Goal: Information Seeking & Learning: Find specific fact

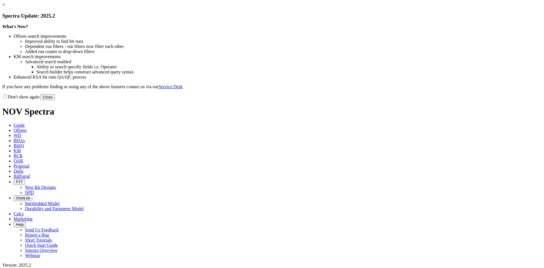
click at [5, 7] on link "×" at bounding box center [3, 4] width 3 height 5
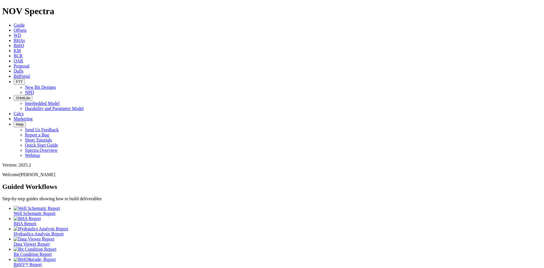
click at [14, 28] on icon at bounding box center [14, 30] width 0 height 5
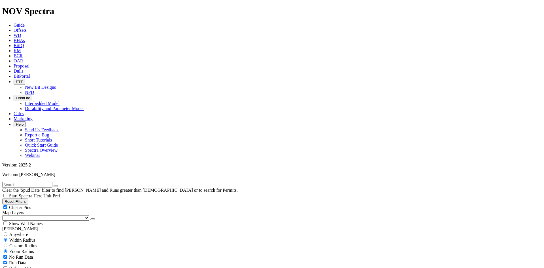
scroll to position [198, 0]
select select "8.5"
checkbox input "false"
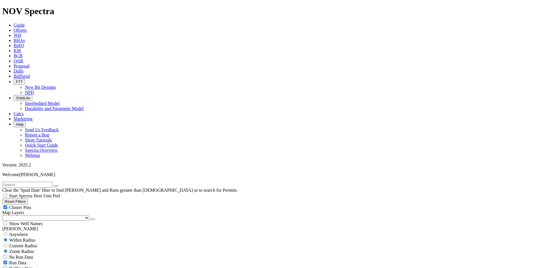
select select "? number:8.5 ?"
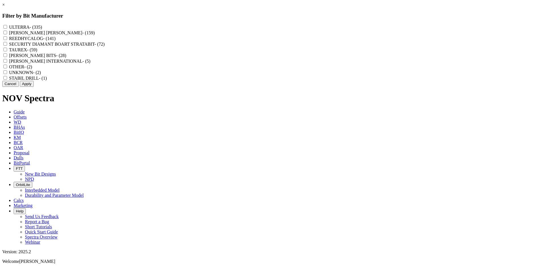
click at [56, 41] on label "REEDHYCALOG - (141)" at bounding box center [32, 38] width 46 height 5
click at [7, 40] on input "REEDHYCALOG - (141)" at bounding box center [5, 38] width 4 height 4
checkbox input "true"
click at [34, 87] on button "Apply" at bounding box center [27, 84] width 14 height 6
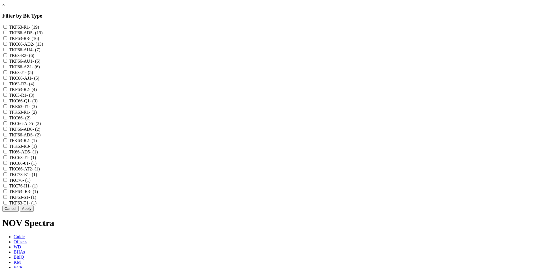
click at [31, 182] on label "TKC76 - (1)" at bounding box center [20, 180] width 22 height 5
click at [7, 182] on input "TKC76 - (1)" at bounding box center [5, 180] width 4 height 4
checkbox input "true"
click at [38, 188] on label "TKC76-H1 - (1)" at bounding box center [23, 185] width 29 height 5
click at [7, 187] on input "TKC76-H1 - (1)" at bounding box center [5, 186] width 4 height 4
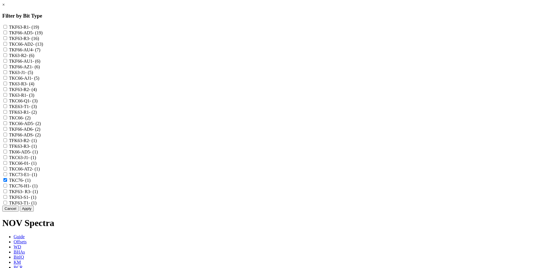
checkbox input "true"
click at [34, 211] on button "Apply" at bounding box center [27, 208] width 14 height 6
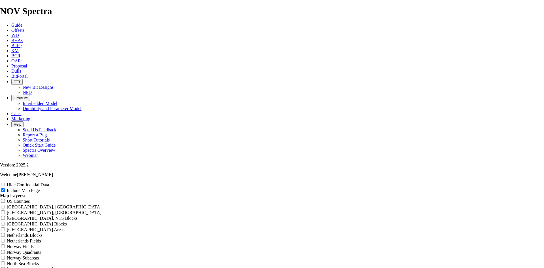
click at [49, 182] on label "Hide Confidential Data" at bounding box center [28, 184] width 42 height 5
click at [5, 182] on input "Hide Confidential Data" at bounding box center [3, 184] width 4 height 4
checkbox input "true"
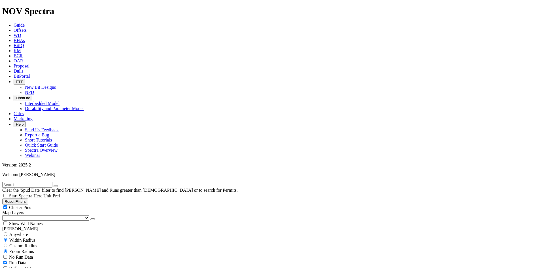
scroll to position [142, 0]
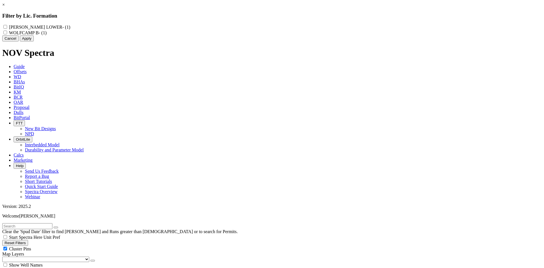
click at [47, 34] on label "WOLFCAMP B - (1)" at bounding box center [28, 32] width 38 height 5
click at [7, 34] on B "WOLFCAMP B - (1)" at bounding box center [5, 33] width 4 height 4
checkbox B "true"
click at [34, 41] on button "Apply" at bounding box center [27, 38] width 14 height 6
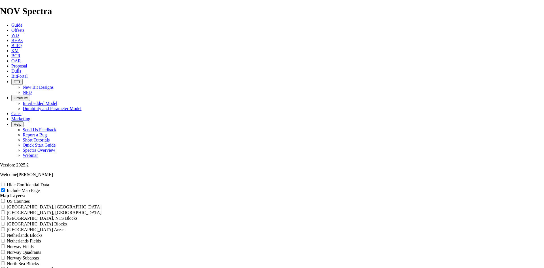
click at [49, 182] on label "Hide Confidential Data" at bounding box center [28, 184] width 42 height 5
click at [5, 182] on input "Hide Confidential Data" at bounding box center [3, 184] width 4 height 4
checkbox input "true"
click at [24, 28] on span "Offsets" at bounding box center [17, 30] width 13 height 5
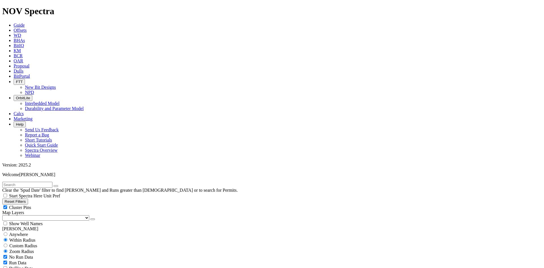
scroll to position [170, 0]
select select "8.5"
checkbox input "false"
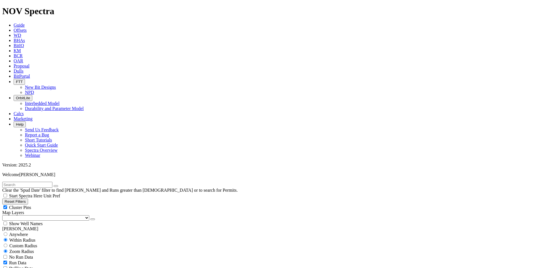
select select "? number:8.5 ?"
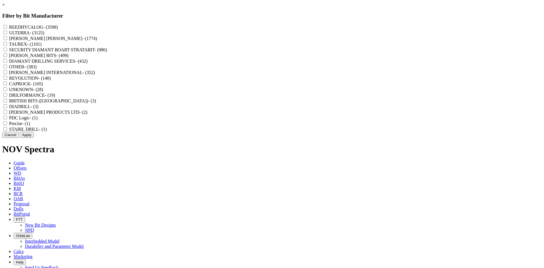
click at [58, 29] on label "REEDHYCALOG - (3598)" at bounding box center [33, 27] width 49 height 5
click at [7, 29] on input "REEDHYCALOG - (3598)" at bounding box center [5, 27] width 4 height 4
checkbox input "true"
click at [34, 138] on button "Apply" at bounding box center [27, 135] width 14 height 6
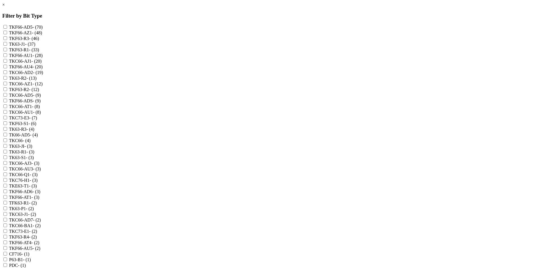
click at [38, 182] on label "TKC76-H1 - (3)" at bounding box center [23, 180] width 29 height 5
click at [7, 182] on input "TKC76-H1 - (3)" at bounding box center [5, 180] width 4 height 4
checkbox input "true"
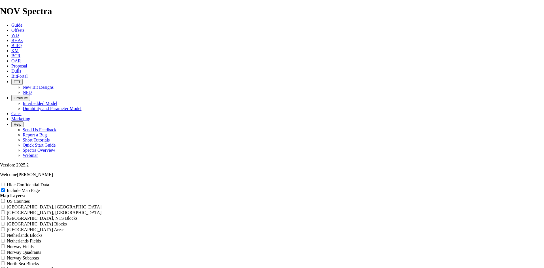
click at [49, 182] on label "Hide Confidential Data" at bounding box center [28, 184] width 42 height 5
click at [5, 182] on input "Hide Confidential Data" at bounding box center [3, 184] width 4 height 4
checkbox input "true"
click at [24, 28] on span "Offsets" at bounding box center [17, 30] width 13 height 5
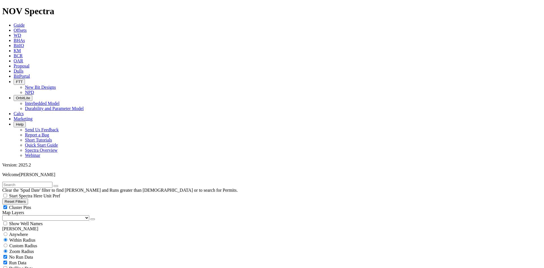
type input "9/12/20"
select select "8.5"
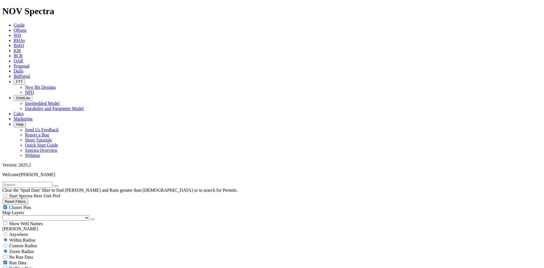
checkbox input "false"
select select "? number:8.5 ?"
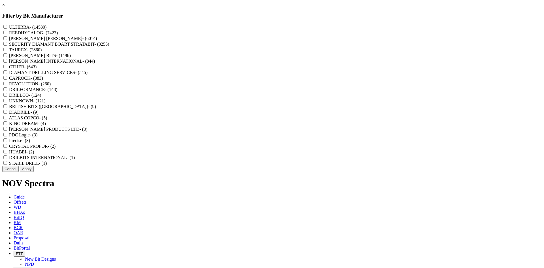
click at [58, 35] on label "REEDHYCALOG - (7423)" at bounding box center [33, 32] width 49 height 5
click at [7, 34] on input "REEDHYCALOG - (7423)" at bounding box center [5, 33] width 4 height 4
checkbox input "true"
click at [34, 172] on button "Apply" at bounding box center [27, 169] width 14 height 6
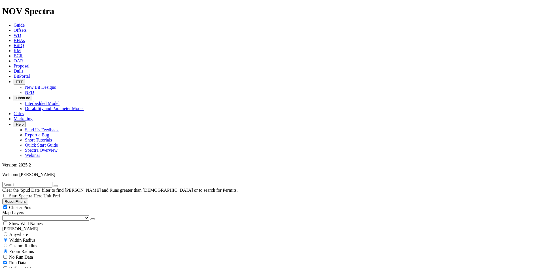
scroll to position [198, 0]
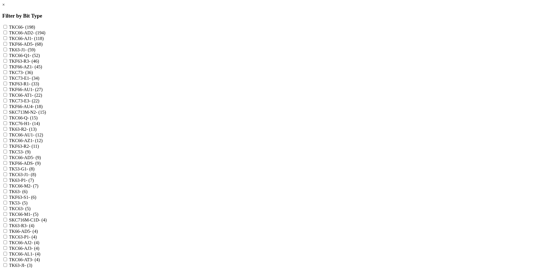
click at [40, 126] on label "TKC76-H1 - (14)" at bounding box center [24, 123] width 31 height 5
click at [7, 125] on input "TKC76-H1 - (14)" at bounding box center [5, 123] width 4 height 4
checkbox input "true"
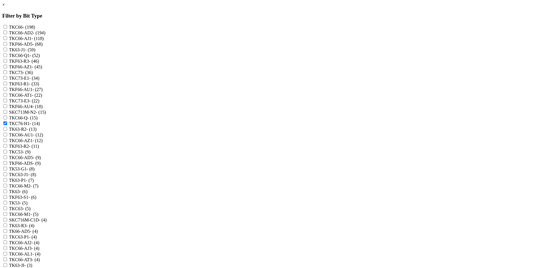
checkbox input "true"
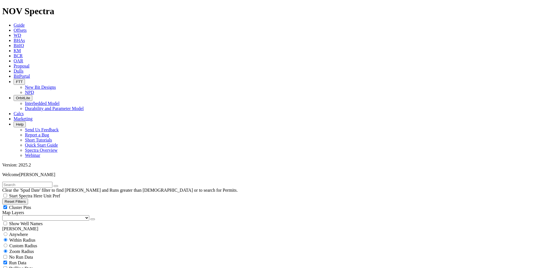
click at [31, 205] on span "Cluster Pins" at bounding box center [20, 207] width 22 height 5
checkbox input "false"
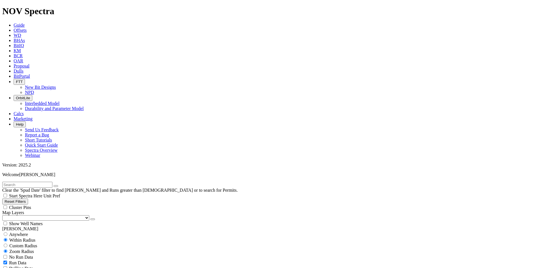
scroll to position [521, 0]
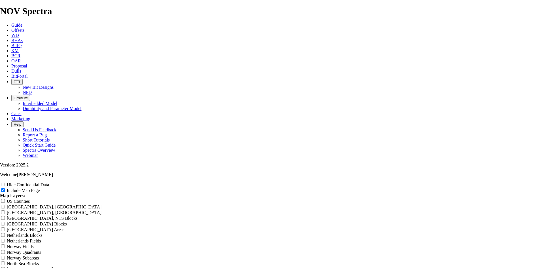
click at [494, 182] on div "Hide Confidential Data" at bounding box center [272, 185] width 544 height 6
click at [49, 182] on label "Hide Confidential Data" at bounding box center [28, 184] width 42 height 5
click at [5, 182] on input "Hide Confidential Data" at bounding box center [3, 184] width 4 height 4
checkbox input "true"
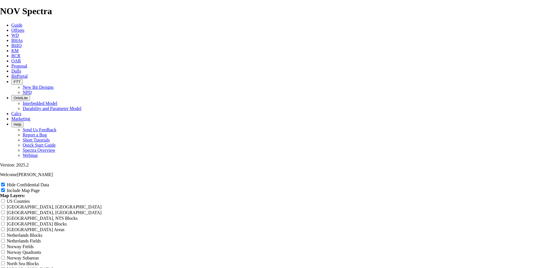
radio input "true"
drag, startPoint x: 322, startPoint y: 41, endPoint x: 125, endPoint y: 40, distance: 197.1
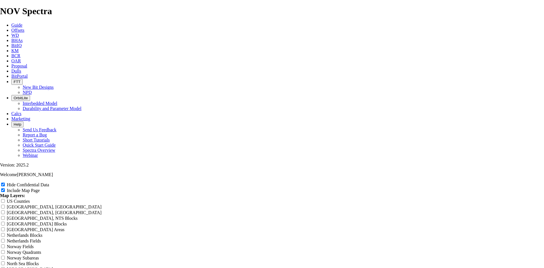
type input "8"
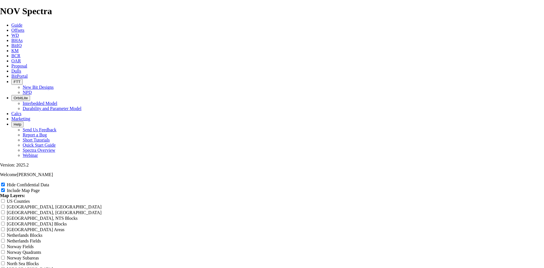
type input "8"
type input "8."
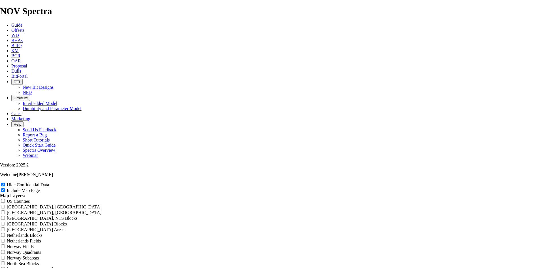
type input "8."
type input "8.5"
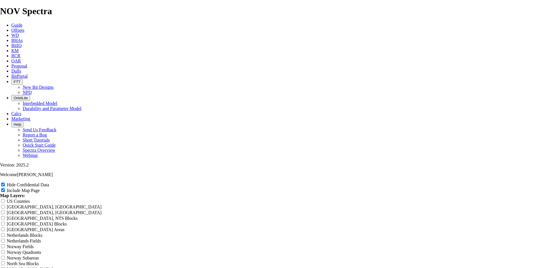
type input "8.5"
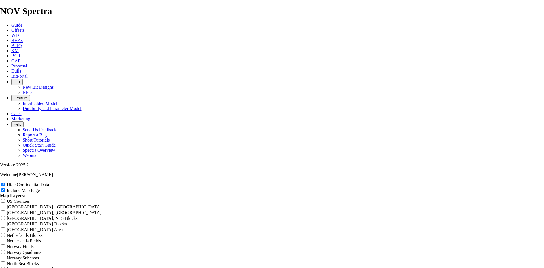
type input "8.5"
type input "8.5 T"
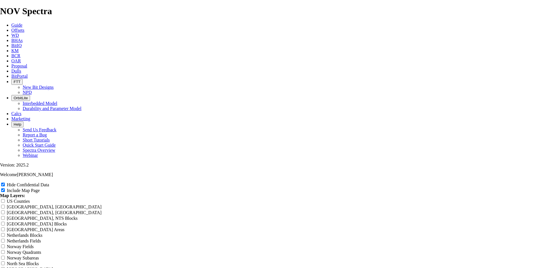
type input "8.5 T"
type input "8.5 TK"
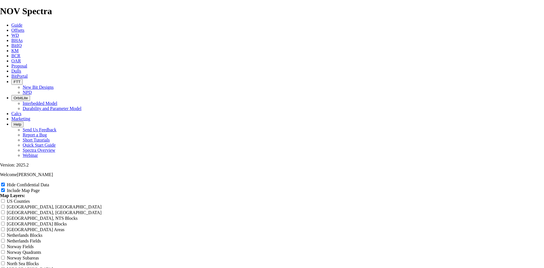
type input "8.5 TK"
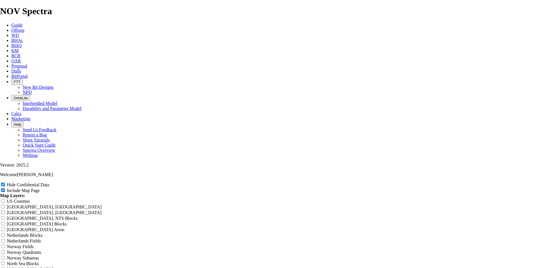
type input "8.5 TKC"
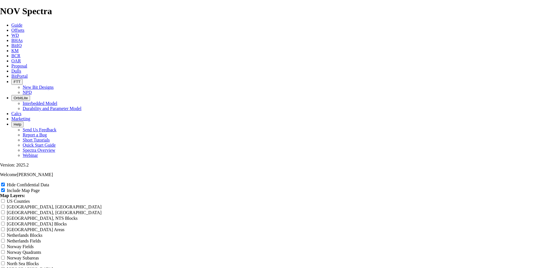
type input "8.5 TKC"
type input "8.5 TKC7"
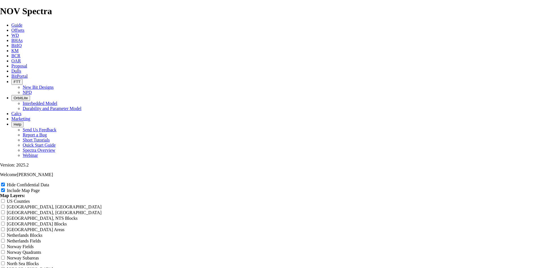
type input "8.5 TKC7"
type input "8.5 TKC76"
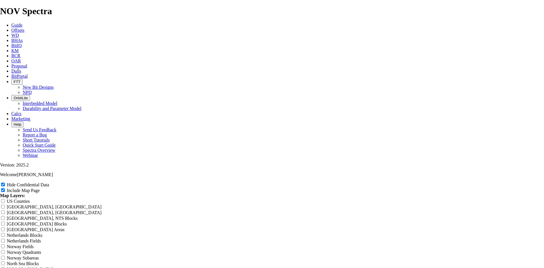
type input "8.5 TKC76"
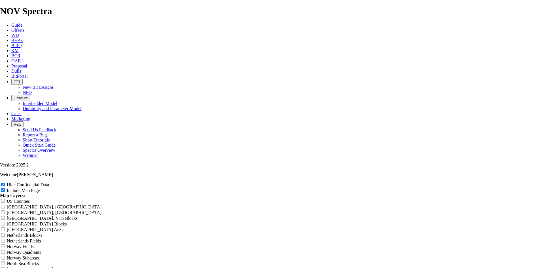
type input "8.5 TKC76"
type input "8.5 TKC76 H"
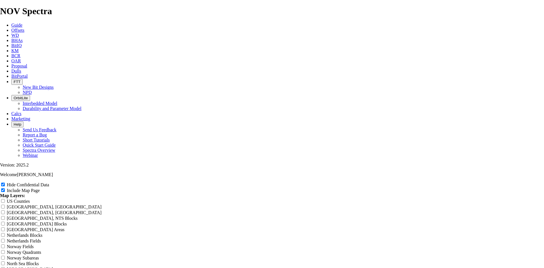
type input "8.5 TKC76 H"
type input "8.5 TKC76 H1"
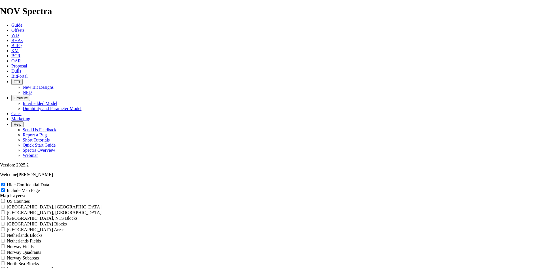
type input "8.5 TKC76 H1"
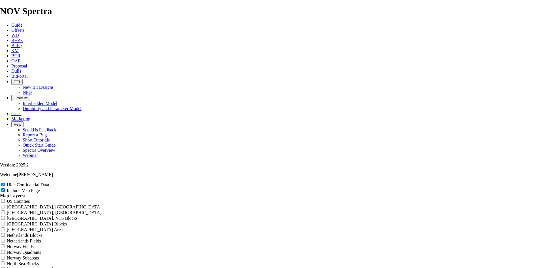
type input "8.5 TKC76 H1 O"
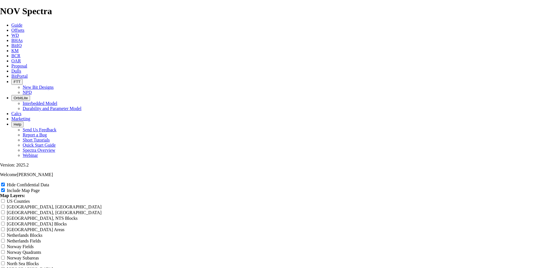
type input "8.5 TKC76 H1 O"
type input "8.5 TKC76 H1 Of"
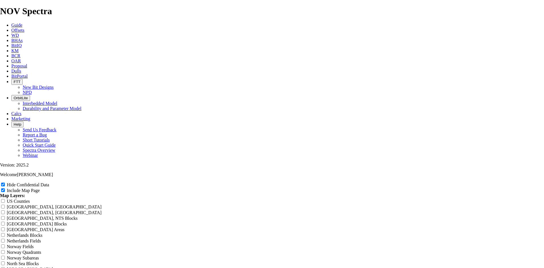
type input "8.5 TKC76 H1 Of"
type input "8.5 TKC76 H1 Off"
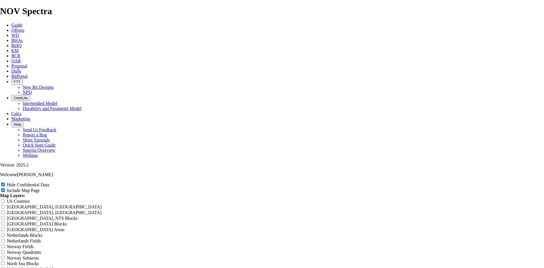
type input "8.5 TKC76 H1 Off"
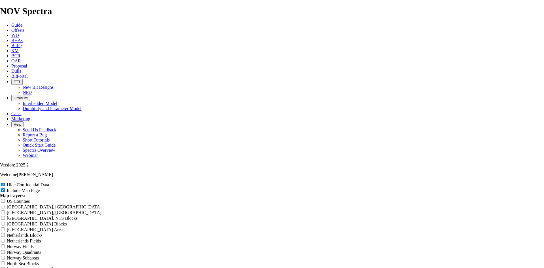
type input "8.5 TKC76 H1 Off"
type input "8.5 TKC76 H1 Offs"
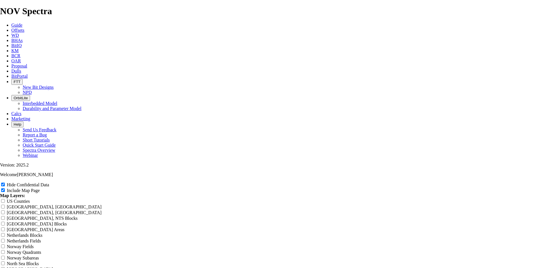
type input "8.5 TKC76 H1 Offs"
type input "8.5 TKC76 H1 Offse"
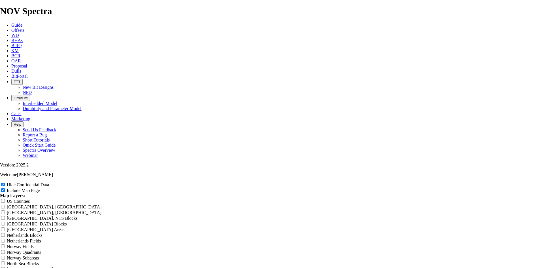
type input "8.5 TKC76 H1 Offse"
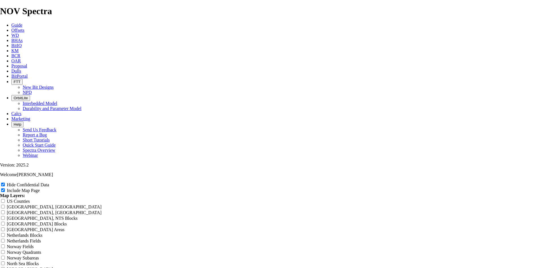
type input "8.5 TKC76 H1 Offset"
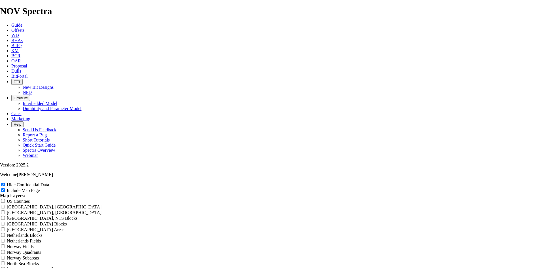
type input "8.5 TKC76 H1 Offset"
type input "8.5 TKC76 H1 Offsets"
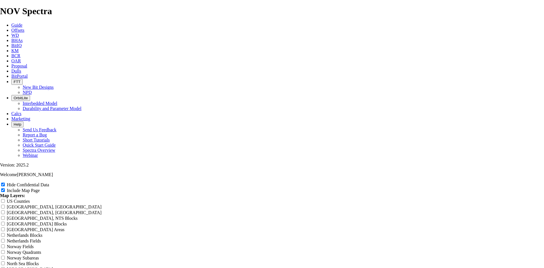
type input "8.5 TKC76 H1 Offsets"
drag, startPoint x: 303, startPoint y: 38, endPoint x: 210, endPoint y: 38, distance: 92.3
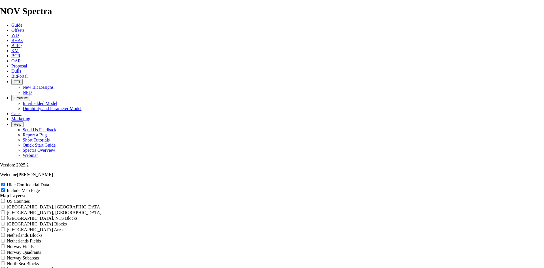
type input "8.5 TKC76 H1 Offsets"
click at [11, 53] on icon at bounding box center [11, 55] width 0 height 5
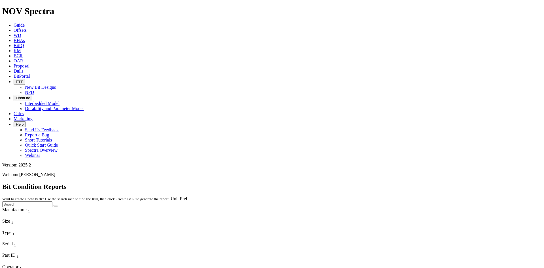
click at [52, 201] on input "text" at bounding box center [27, 204] width 50 height 6
type input "a316259"
click at [58, 205] on button "submit" at bounding box center [56, 206] width 5 height 2
drag, startPoint x: 243, startPoint y: 5, endPoint x: 246, endPoint y: 5, distance: 3.1
click at [24, 69] on link "Dulls" at bounding box center [19, 71] width 10 height 5
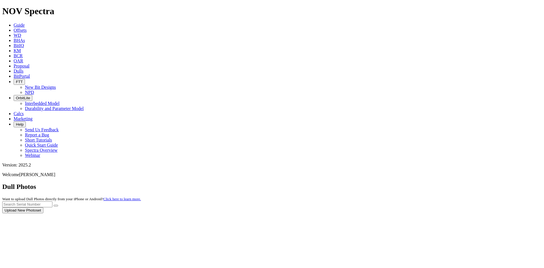
click at [445, 213] on div at bounding box center [271, 213] width 539 height 0
click at [52, 201] on input "text" at bounding box center [27, 204] width 50 height 6
click at [54, 205] on button "submit" at bounding box center [56, 206] width 5 height 2
click at [52, 201] on input "a316259" at bounding box center [27, 204] width 50 height 6
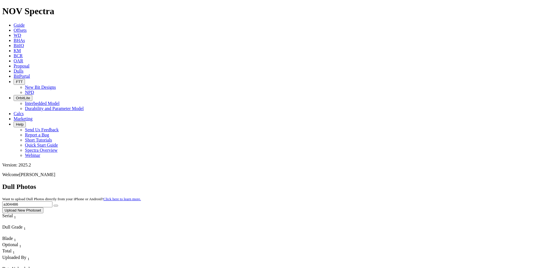
type input "a304486"
click at [58, 205] on button "submit" at bounding box center [56, 206] width 5 height 2
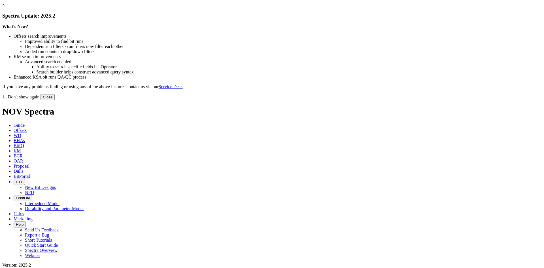
click at [5, 7] on link "×" at bounding box center [3, 4] width 3 height 5
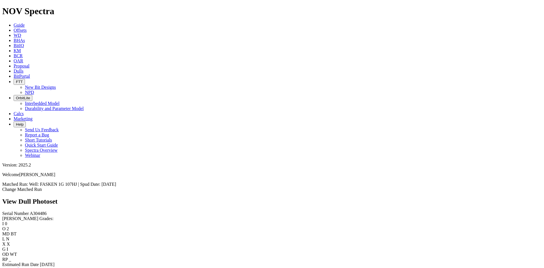
drag, startPoint x: 240, startPoint y: 8, endPoint x: 252, endPoint y: 9, distance: 12.3
click at [24, 69] on link "Dulls" at bounding box center [19, 71] width 10 height 5
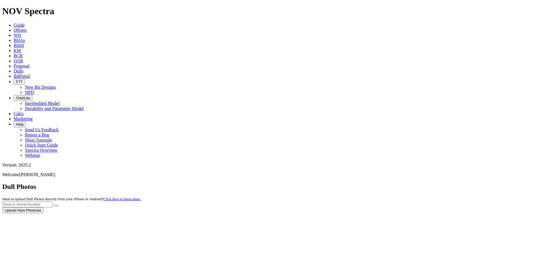
click at [440, 213] on div at bounding box center [271, 213] width 539 height 0
click at [52, 201] on input "text" at bounding box center [27, 204] width 50 height 6
type input "a308158"
click at [56, 205] on icon "submit" at bounding box center [56, 205] width 0 height 0
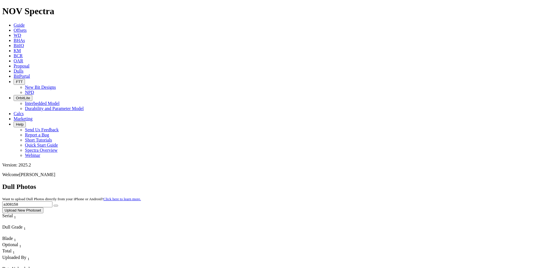
drag, startPoint x: 428, startPoint y: 25, endPoint x: 399, endPoint y: 26, distance: 28.9
click at [399, 183] on div "Dull Photos Want to upload Dull Photos directly from your iPhone or Android? Cl…" at bounding box center [271, 198] width 539 height 30
click at [54, 205] on button "submit" at bounding box center [56, 206] width 5 height 2
drag, startPoint x: 426, startPoint y: 25, endPoint x: 393, endPoint y: 31, distance: 32.8
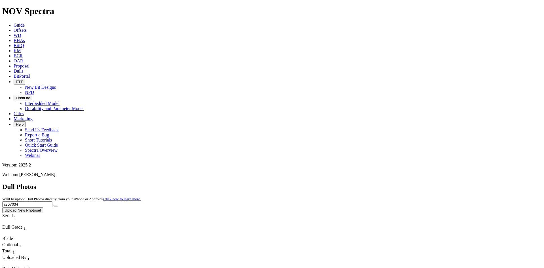
click at [394, 183] on div "Dull Photos Want to upload Dull Photos directly from your iPhone or Android? Cl…" at bounding box center [271, 198] width 539 height 30
type input "a311041"
click at [56, 205] on icon "submit" at bounding box center [56, 205] width 0 height 0
drag, startPoint x: 427, startPoint y: 24, endPoint x: 391, endPoint y: 28, distance: 36.3
click at [391, 183] on div "Dull Photos Want to upload Dull Photos directly from your iPhone or Android? Cl…" at bounding box center [271, 198] width 539 height 30
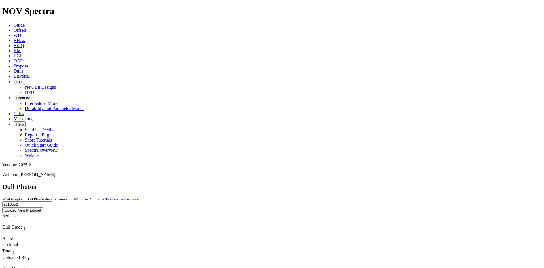
type input "a313552"
click at [56, 205] on icon "submit" at bounding box center [56, 205] width 0 height 0
